Goal: Information Seeking & Learning: Learn about a topic

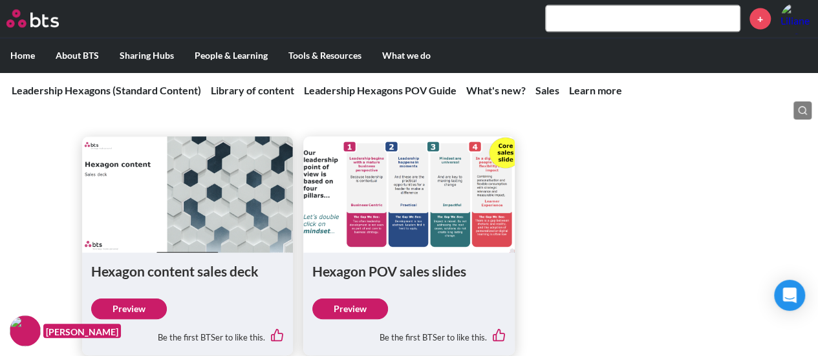
scroll to position [1464, 0]
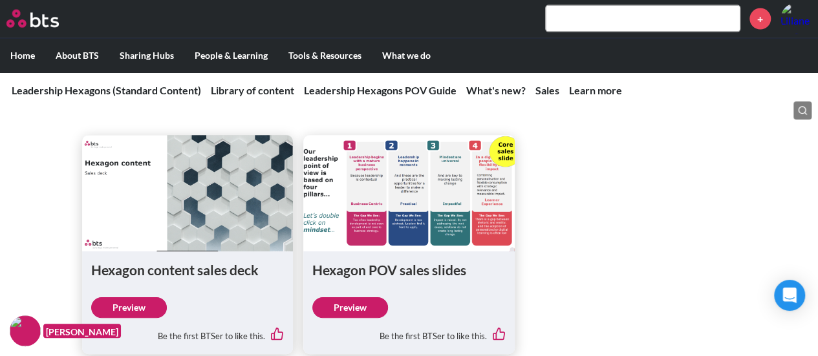
click at [138, 299] on link "Preview" at bounding box center [129, 307] width 76 height 21
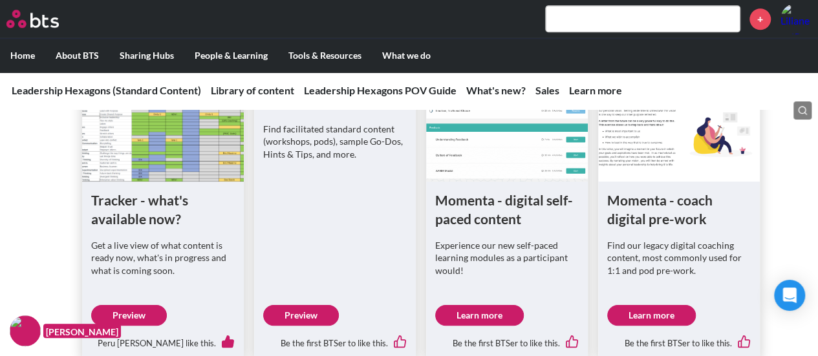
scroll to position [672, 0]
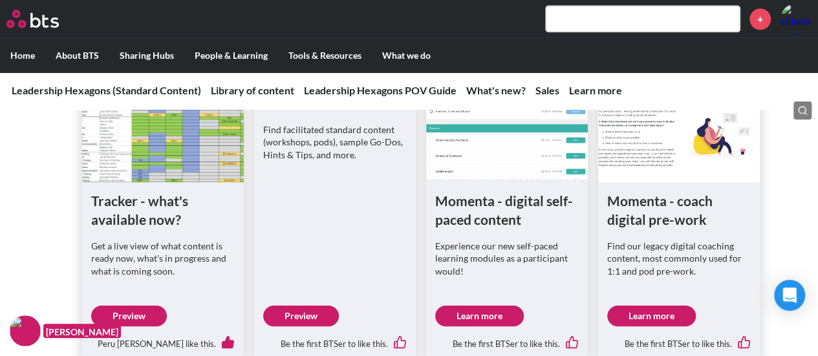
click at [127, 315] on link "Preview" at bounding box center [129, 316] width 76 height 21
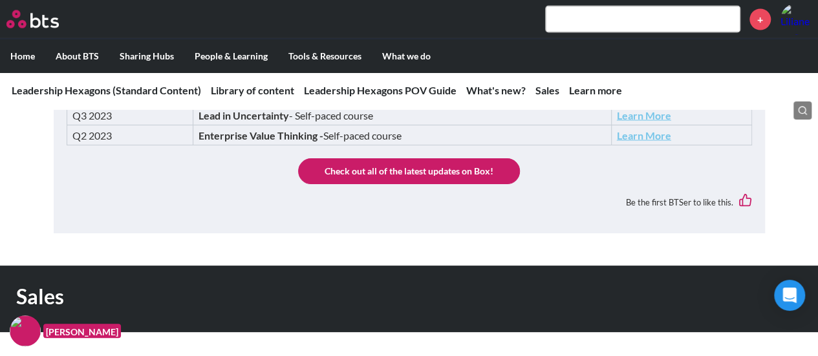
scroll to position [1157, 0]
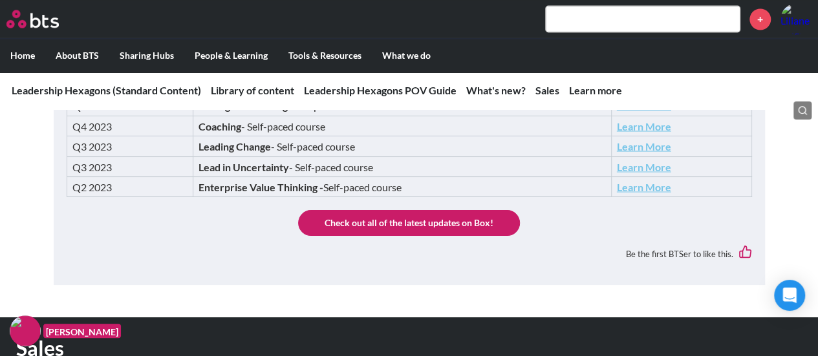
click at [371, 218] on link "Check out all of the latest updates on Box!" at bounding box center [409, 223] width 222 height 26
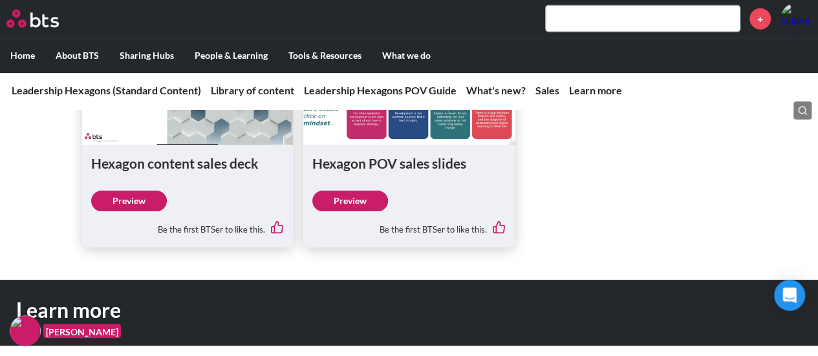
scroll to position [1489, 0]
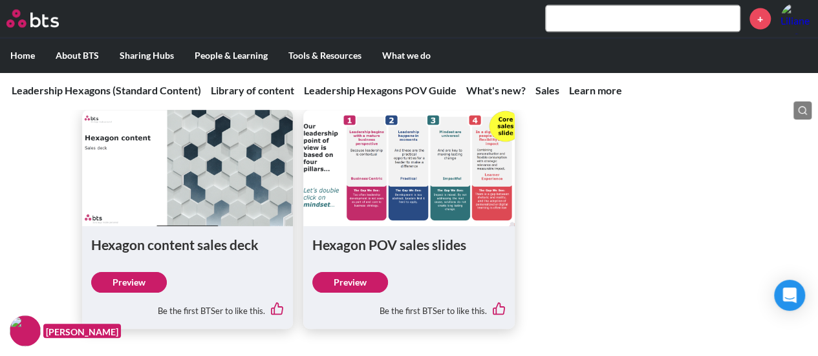
click at [596, 21] on input "text" at bounding box center [643, 19] width 194 height 26
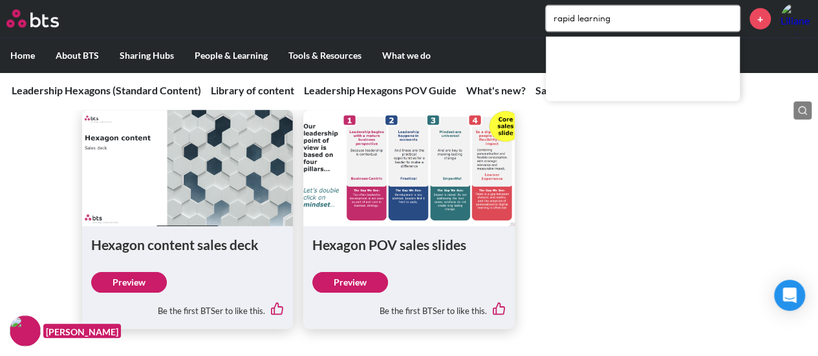
type input "rapid learning"
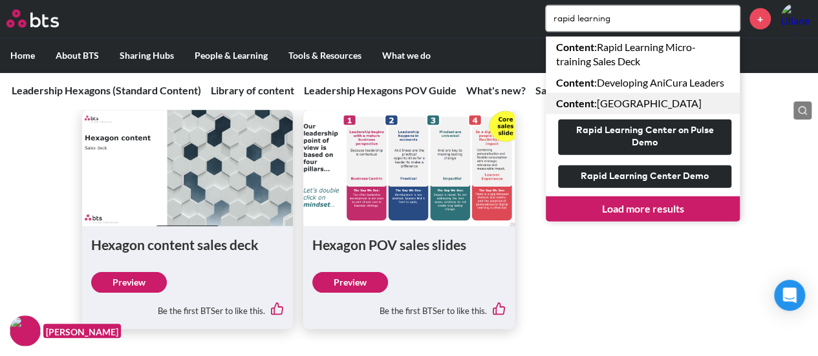
click at [639, 102] on link "Content : [GEOGRAPHIC_DATA]" at bounding box center [643, 103] width 194 height 21
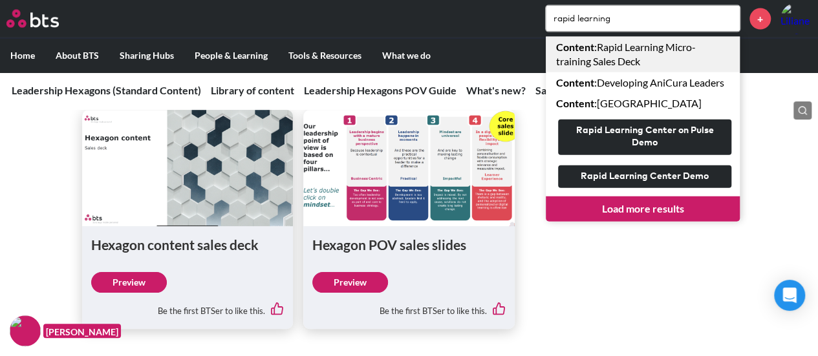
click at [629, 51] on link "Content : Rapid Learning Micro-training Sales Deck" at bounding box center [643, 55] width 194 height 36
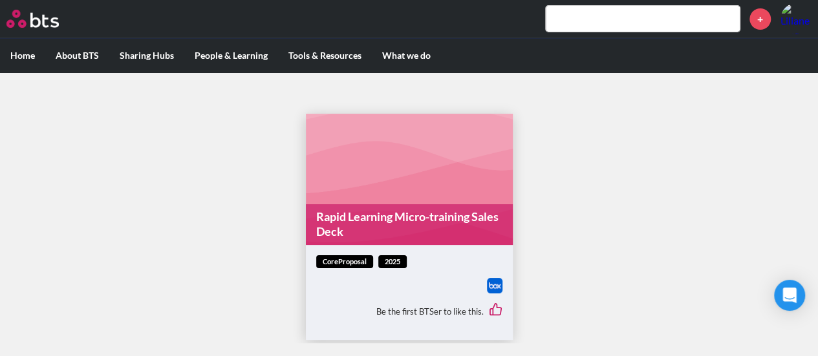
click at [369, 197] on figure "Rapid Learning Micro-training Sales Deck" at bounding box center [409, 179] width 207 height 131
click at [369, 210] on link "Rapid Learning Micro-training Sales Deck" at bounding box center [409, 224] width 207 height 41
